Goal: Task Accomplishment & Management: Complete application form

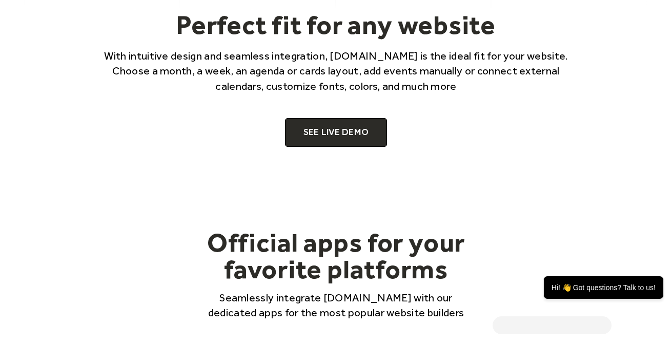
scroll to position [660, 0]
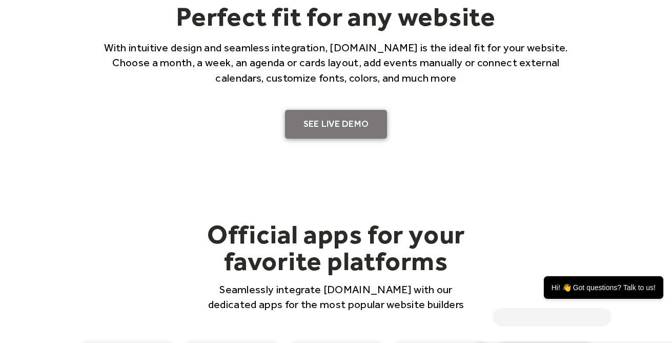
click at [343, 122] on link "SEE LIVE DEMO" at bounding box center [336, 124] width 103 height 29
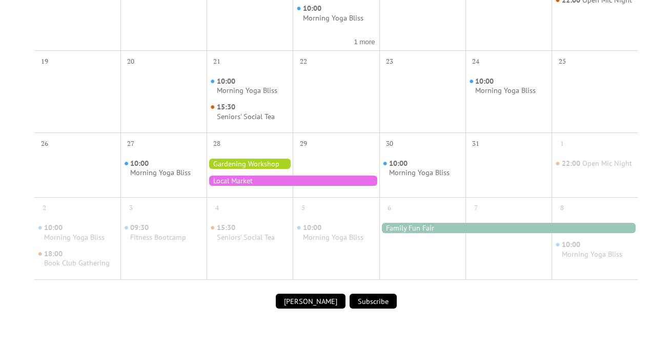
scroll to position [493, 0]
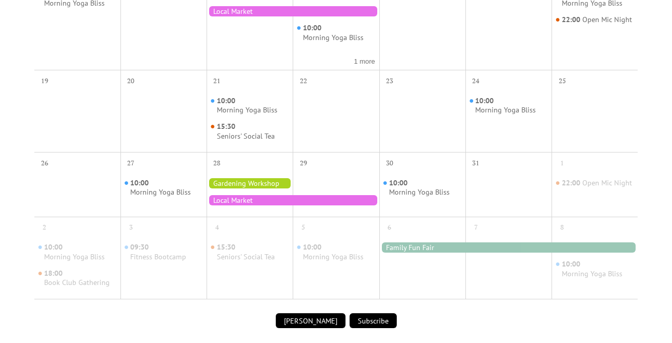
click at [311, 320] on button "Submit Event" at bounding box center [311, 320] width 70 height 15
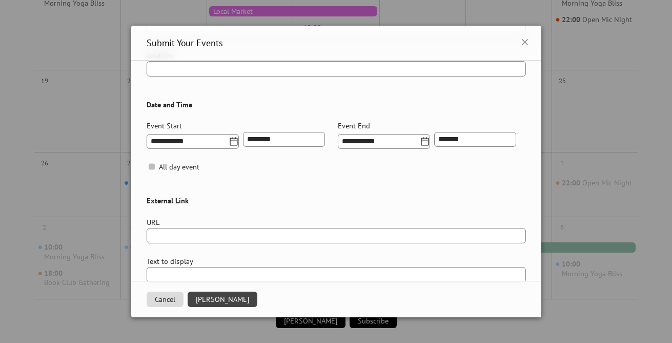
scroll to position [384, 0]
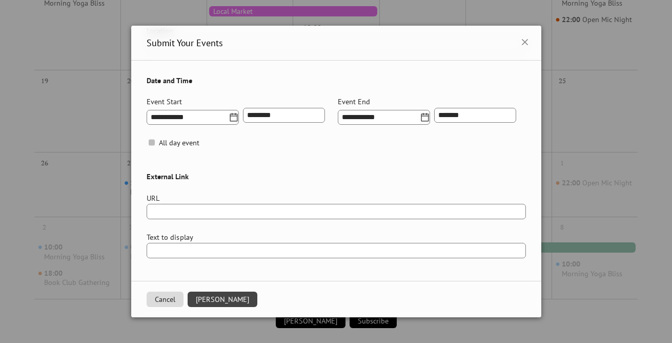
click at [162, 296] on button "Cancel" at bounding box center [165, 298] width 37 height 15
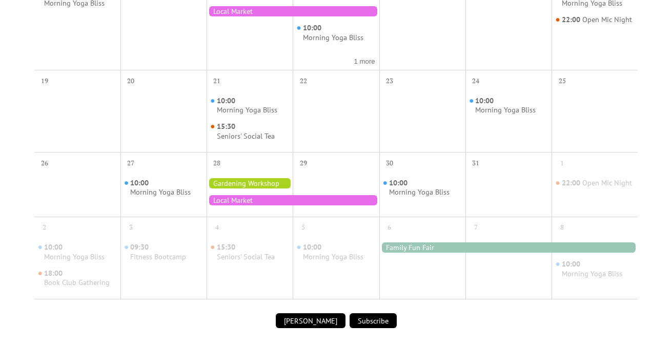
click at [370, 319] on button "Subscribe" at bounding box center [373, 320] width 47 height 15
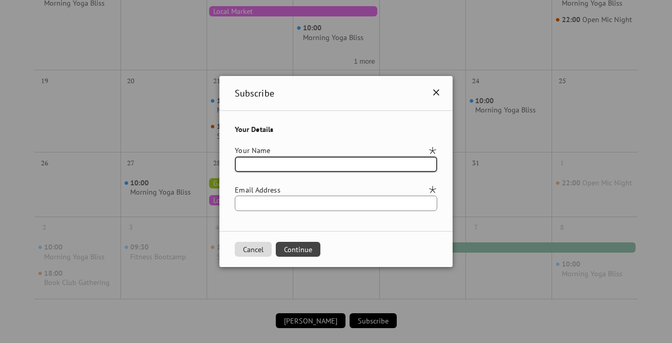
click at [440, 92] on icon at bounding box center [436, 92] width 6 height 6
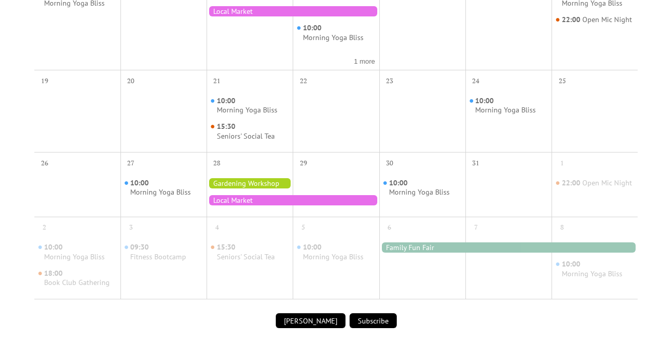
click at [327, 320] on button "Submit Event" at bounding box center [311, 320] width 70 height 15
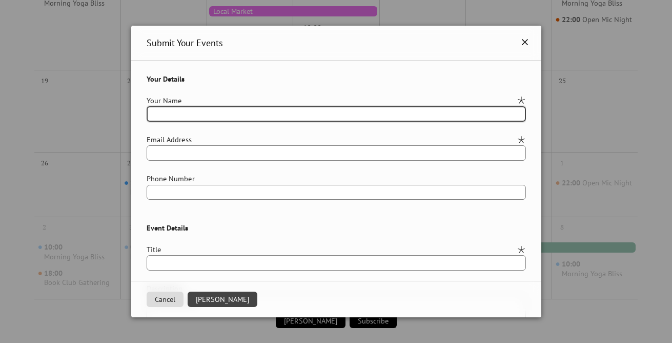
click at [522, 44] on icon at bounding box center [525, 42] width 12 height 12
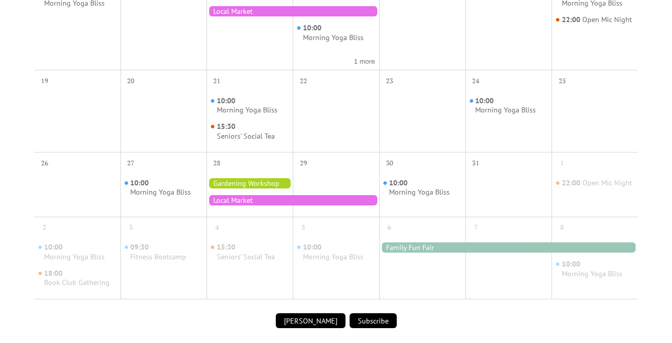
click at [304, 318] on button "Submit Event" at bounding box center [311, 320] width 70 height 15
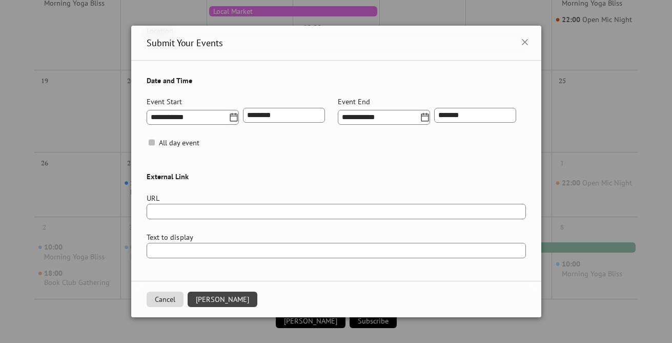
click at [174, 300] on button "Cancel" at bounding box center [165, 298] width 37 height 15
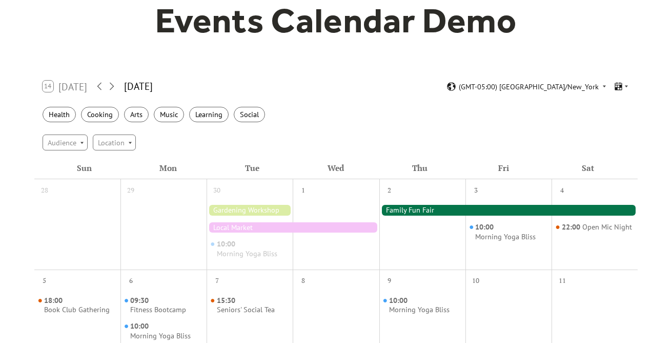
scroll to position [104, 0]
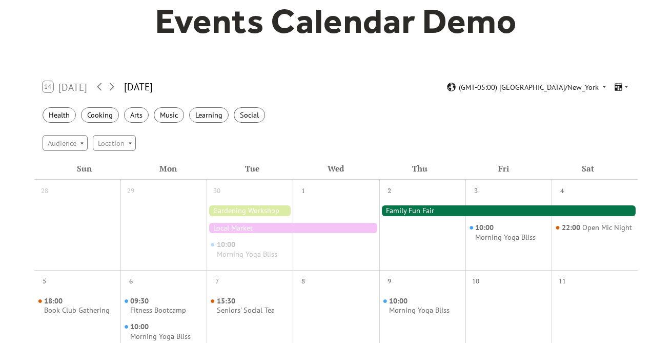
click at [414, 211] on div at bounding box center [509, 210] width 259 height 10
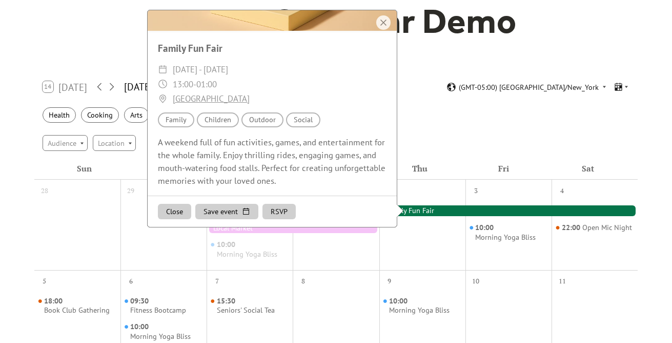
scroll to position [0, 0]
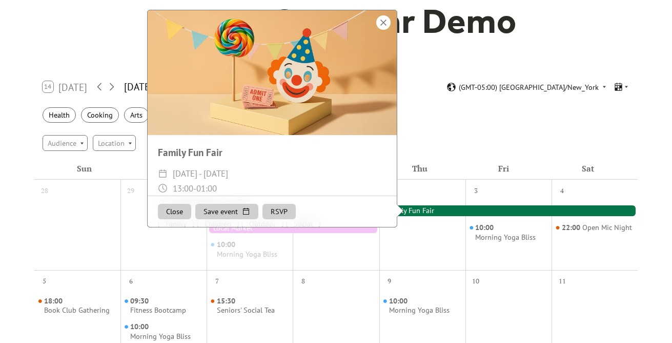
click at [384, 26] on div at bounding box center [384, 22] width 14 height 14
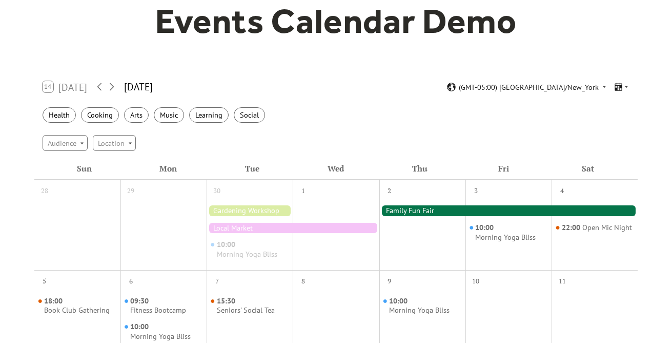
scroll to position [227, 0]
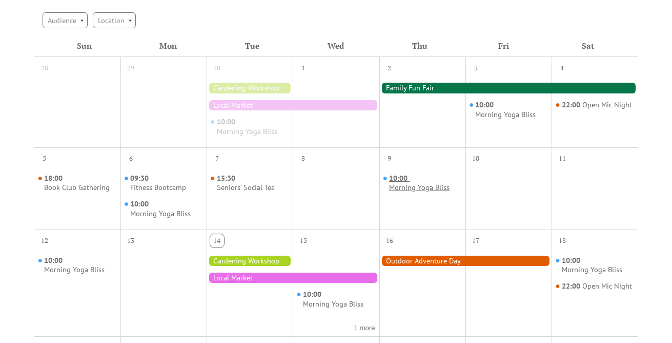
click at [406, 186] on div "Morning Yoga Bliss" at bounding box center [419, 188] width 61 height 10
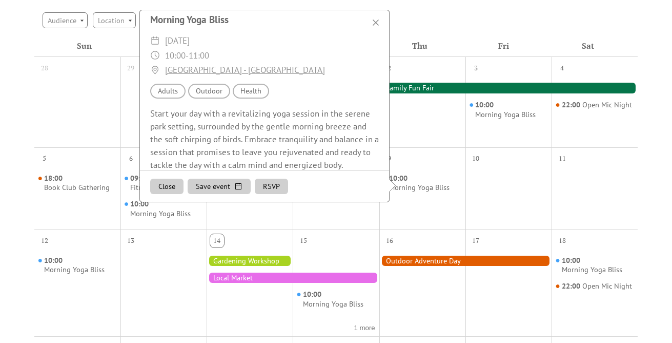
scroll to position [143, 0]
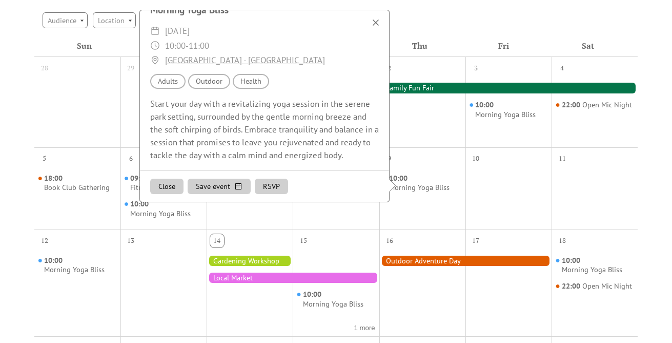
click at [378, 25] on div at bounding box center [376, 22] width 14 height 14
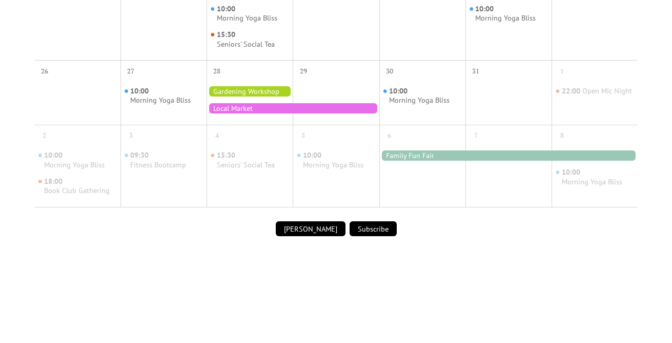
scroll to position [594, 0]
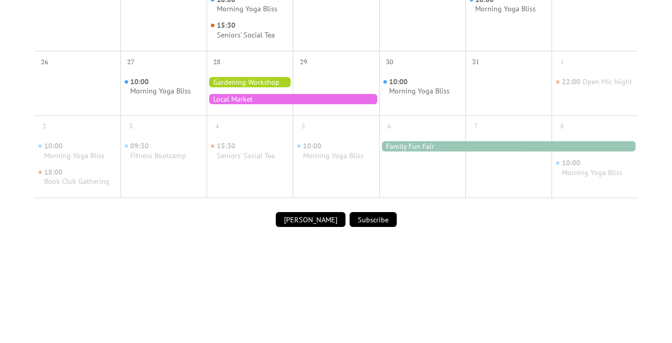
click at [308, 217] on button "Submit Event" at bounding box center [311, 219] width 70 height 15
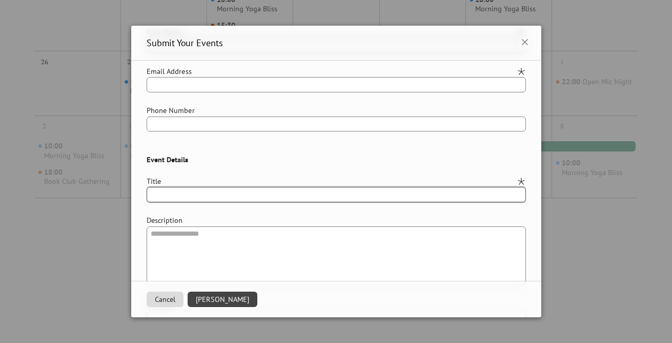
click at [288, 191] on input "text" at bounding box center [337, 194] width 380 height 15
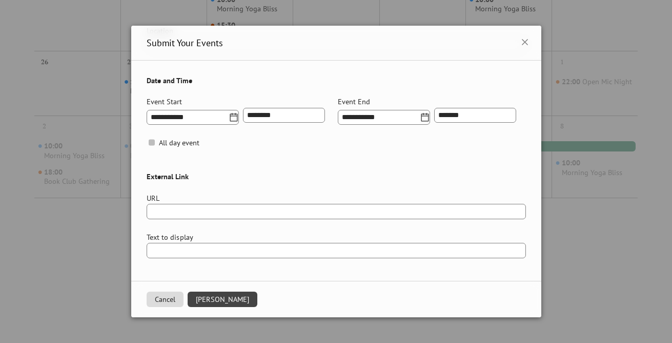
scroll to position [384, 0]
click at [96, 248] on div "**********" at bounding box center [336, 171] width 672 height 343
click at [156, 301] on button "Cancel" at bounding box center [165, 298] width 37 height 15
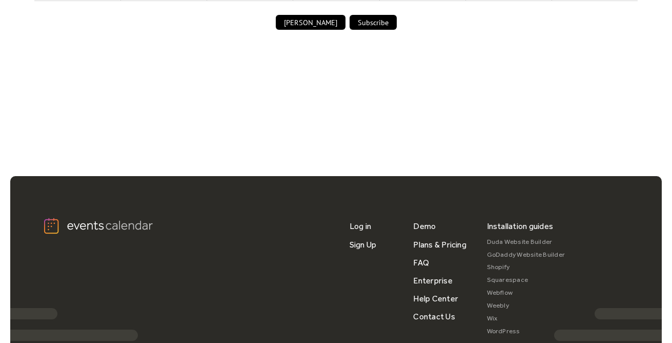
scroll to position [906, 0]
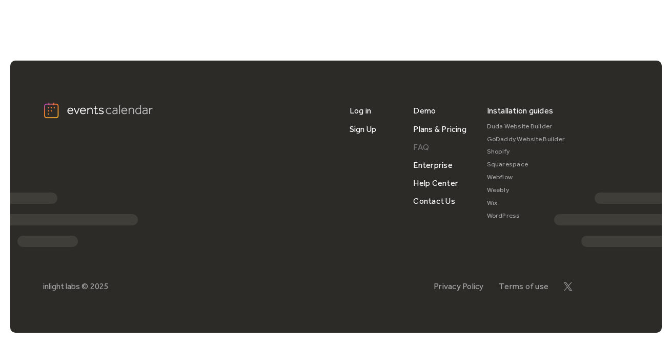
click at [421, 146] on link "FAQ" at bounding box center [421, 147] width 16 height 18
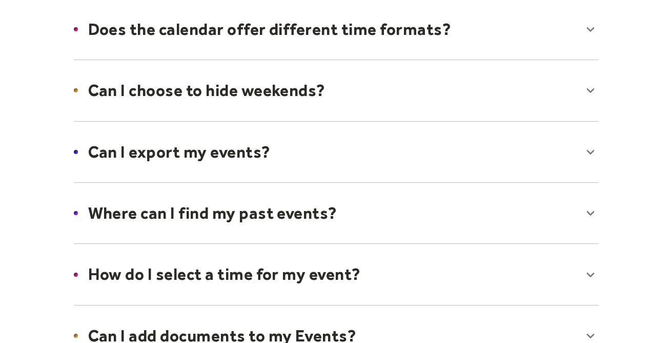
scroll to position [182, 0]
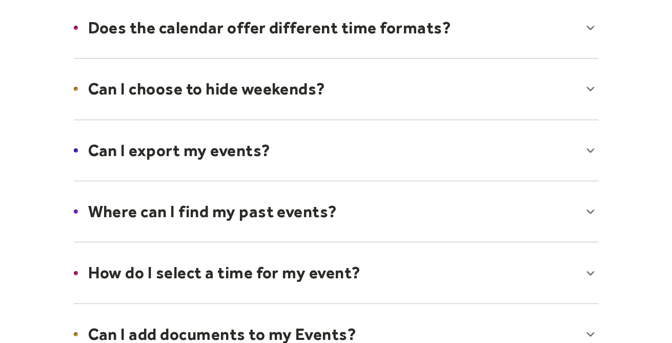
click at [265, 143] on div at bounding box center [337, 150] width 546 height 63
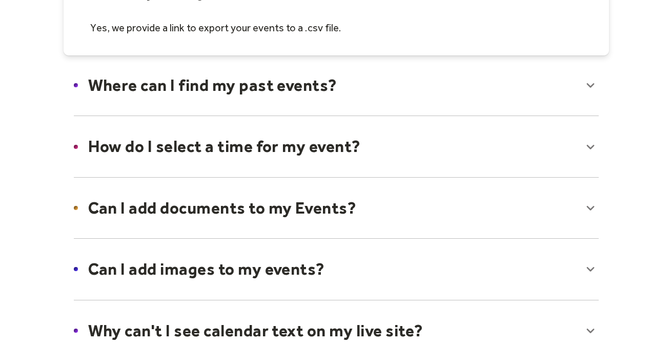
scroll to position [342, 0]
click at [263, 199] on div at bounding box center [337, 207] width 546 height 63
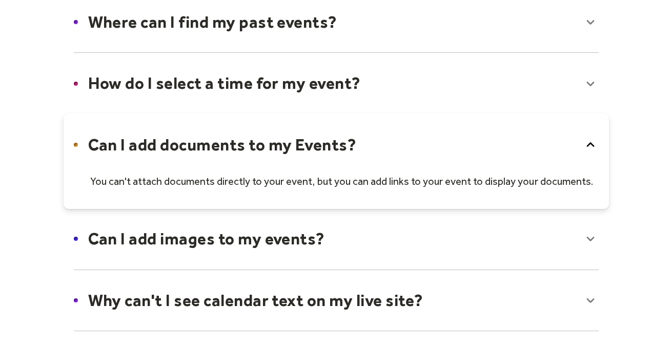
scroll to position [424, 0]
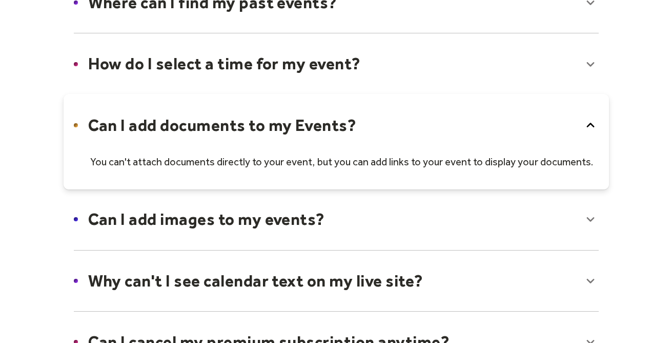
click at [255, 217] on div at bounding box center [337, 219] width 546 height 63
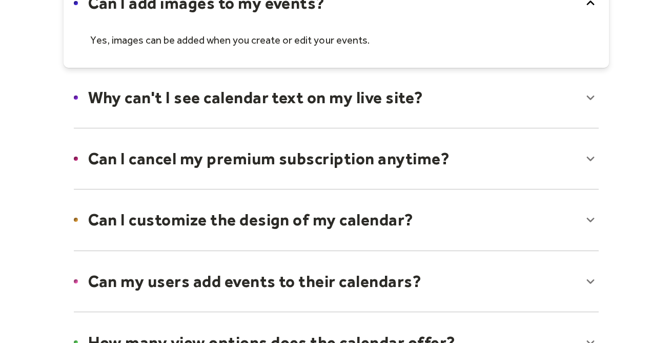
scroll to position [640, 0]
click at [248, 150] on div at bounding box center [337, 158] width 546 height 63
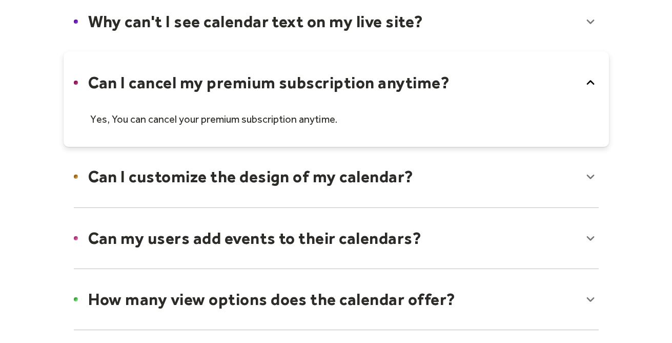
scroll to position [717, 0]
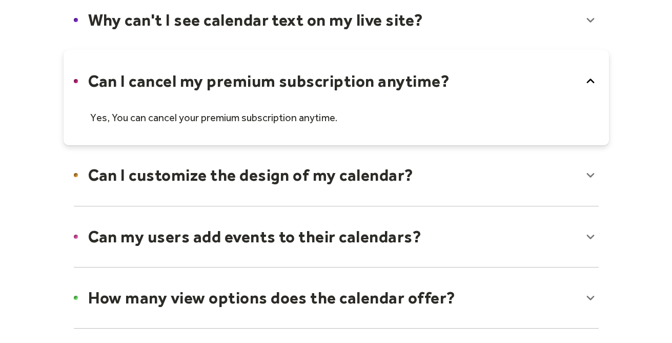
click at [247, 179] on div at bounding box center [337, 175] width 546 height 63
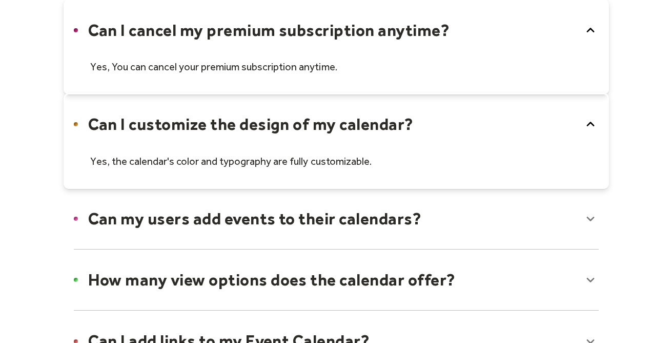
scroll to position [770, 0]
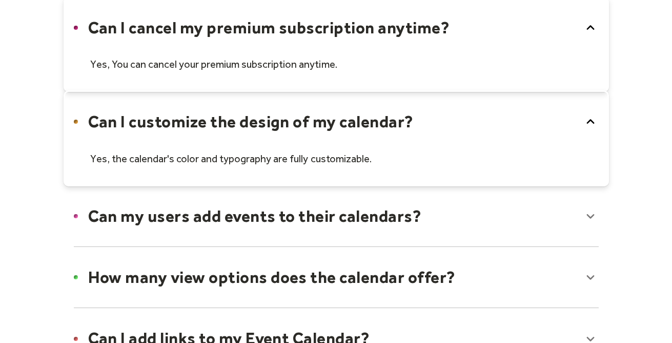
click at [246, 212] on div at bounding box center [337, 216] width 546 height 63
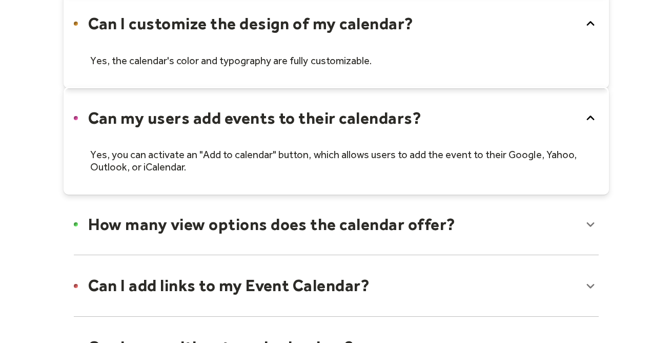
scroll to position [869, 0]
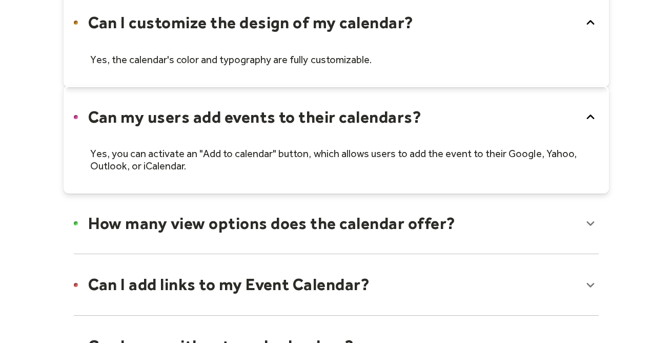
click at [237, 236] on div at bounding box center [337, 223] width 546 height 63
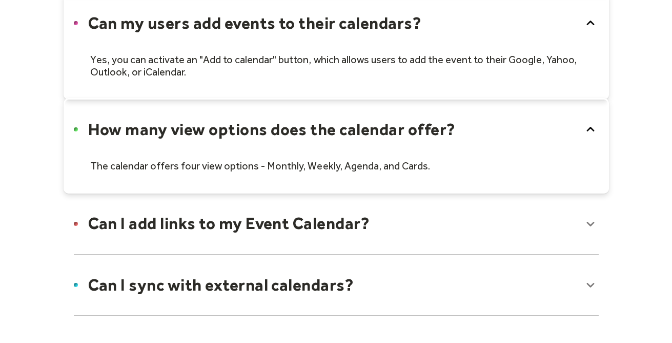
scroll to position [967, 0]
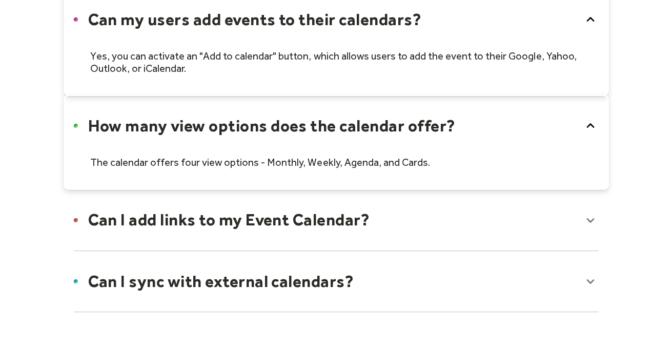
click at [236, 227] on div at bounding box center [337, 219] width 546 height 63
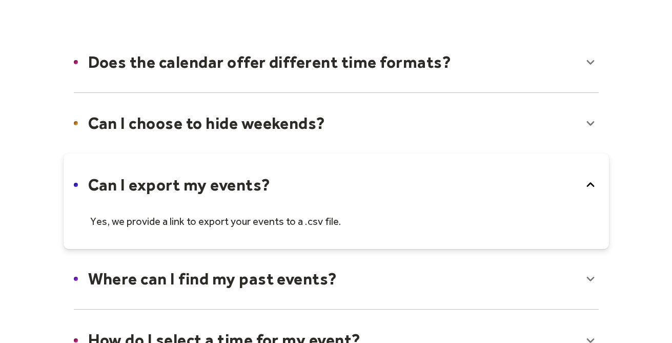
scroll to position [0, 0]
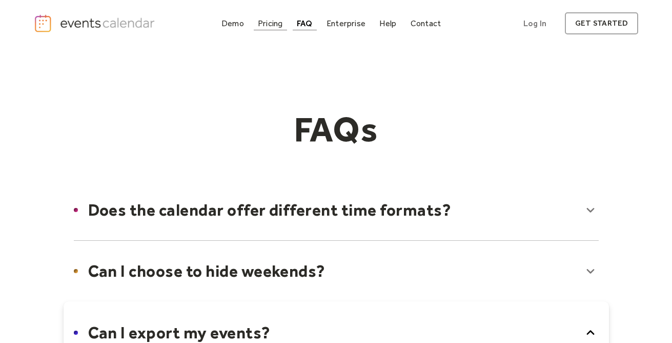
click at [269, 22] on div "Pricing" at bounding box center [270, 24] width 25 height 6
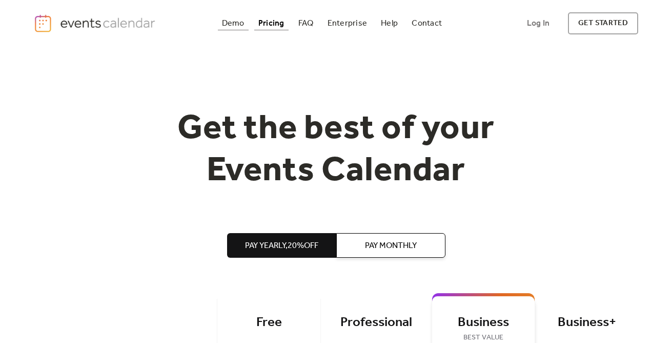
click at [233, 24] on div "Demo" at bounding box center [233, 24] width 23 height 6
